Goal: Find specific page/section: Find specific page/section

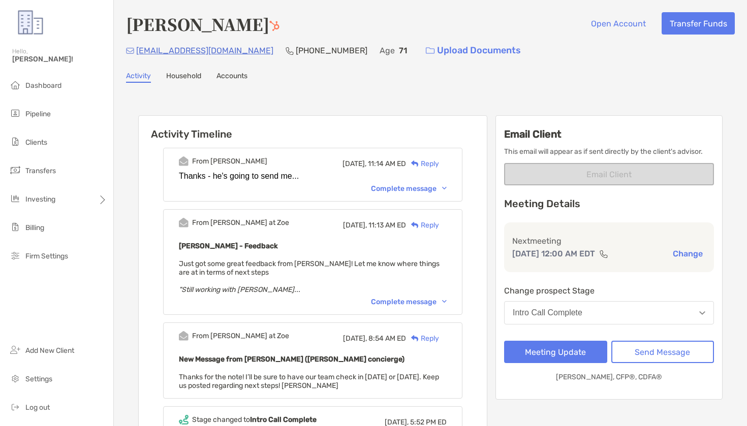
click at [269, 27] on img at bounding box center [274, 26] width 10 height 10
click at [444, 4] on div "[PERSON_NAME] Open Account Transfer Funds [EMAIL_ADDRESS][DOMAIN_NAME] [PHONE_N…" at bounding box center [430, 407] width 633 height 814
click at [56, 140] on li "Clients" at bounding box center [56, 143] width 113 height 20
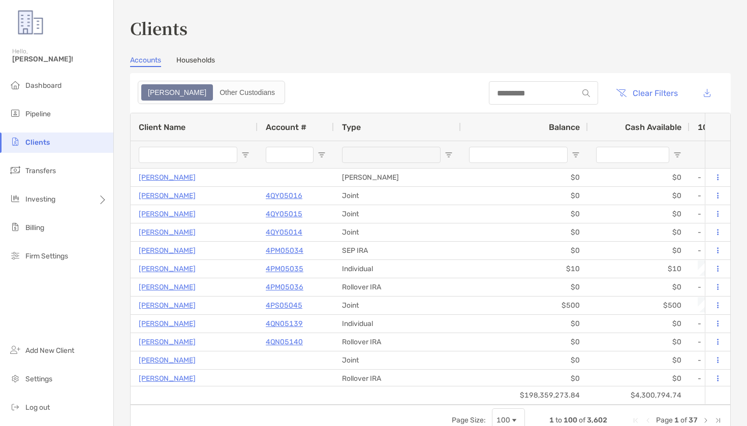
scroll to position [3, 0]
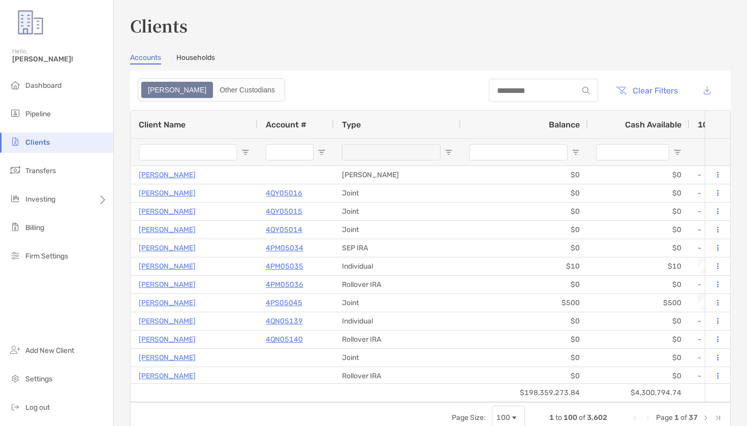
click at [121, 210] on div "Clients Accounts Households Zoe Other Custodians Clear Filters 1 to 100 of 3,60…" at bounding box center [430, 213] width 633 height 426
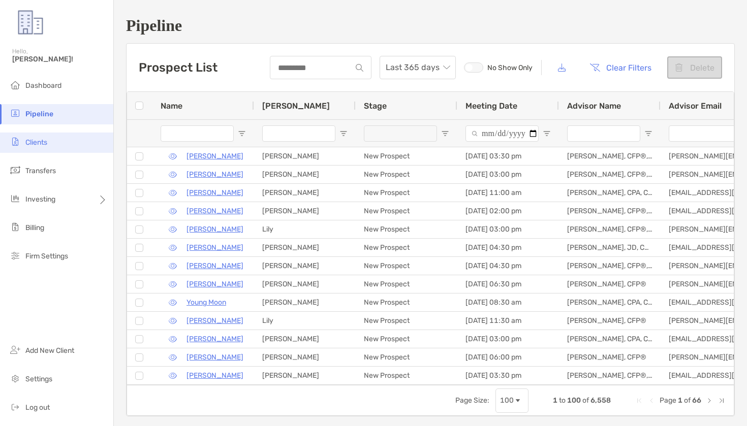
click at [56, 134] on li "Clients" at bounding box center [56, 143] width 113 height 20
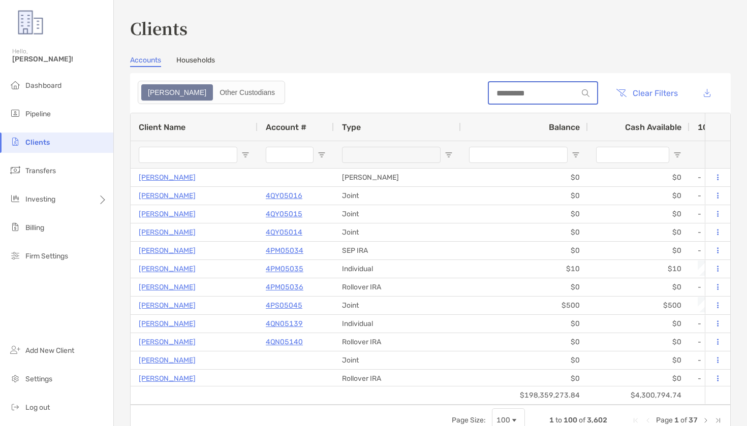
click at [548, 93] on input at bounding box center [533, 93] width 89 height 9
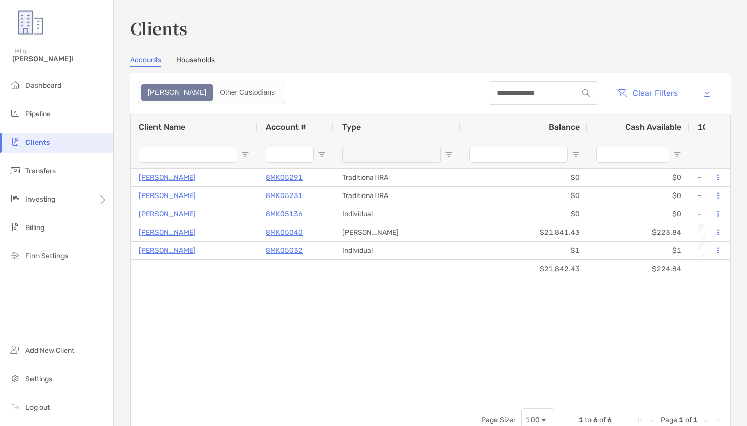
drag, startPoint x: 561, startPoint y: 84, endPoint x: 517, endPoint y: 93, distance: 44.6
click at [517, 93] on div "**********" at bounding box center [543, 92] width 109 height 23
drag, startPoint x: 532, startPoint y: 93, endPoint x: 494, endPoint y: 92, distance: 38.6
click at [494, 92] on input "**********" at bounding box center [533, 93] width 89 height 9
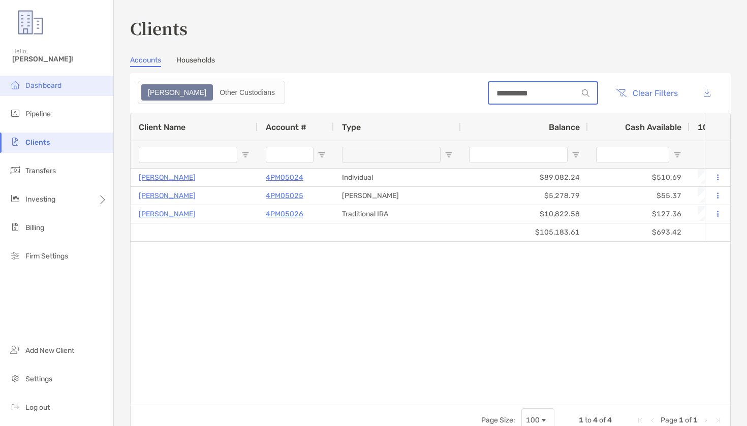
type input "**********"
click at [66, 78] on li "Dashboard" at bounding box center [56, 86] width 113 height 20
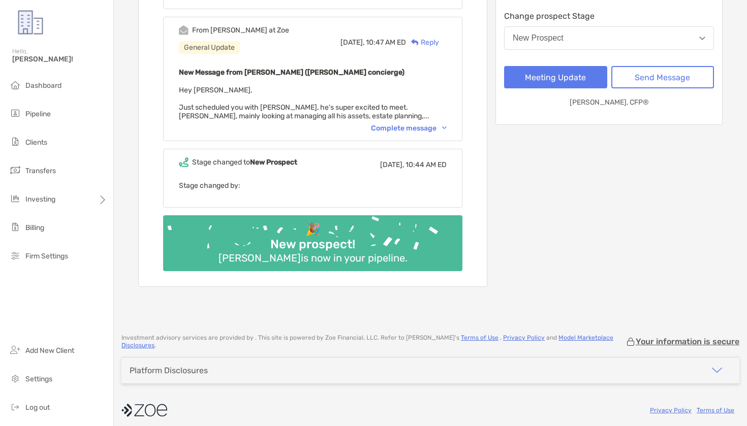
scroll to position [296, 0]
click at [417, 132] on div "Complete message" at bounding box center [409, 128] width 76 height 9
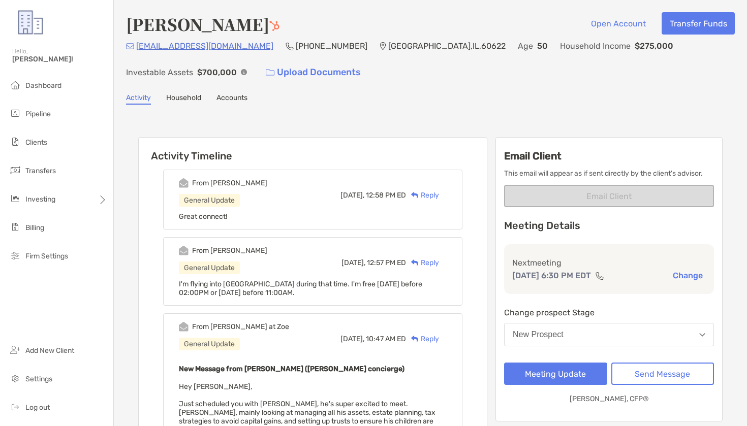
scroll to position [134, 0]
